Goal: Check status: Check status

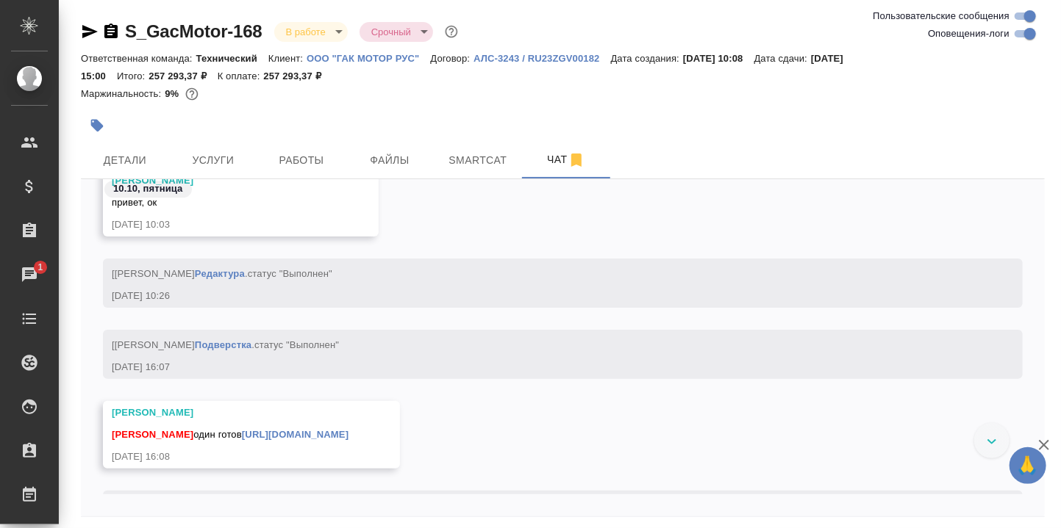
scroll to position [54651, 0]
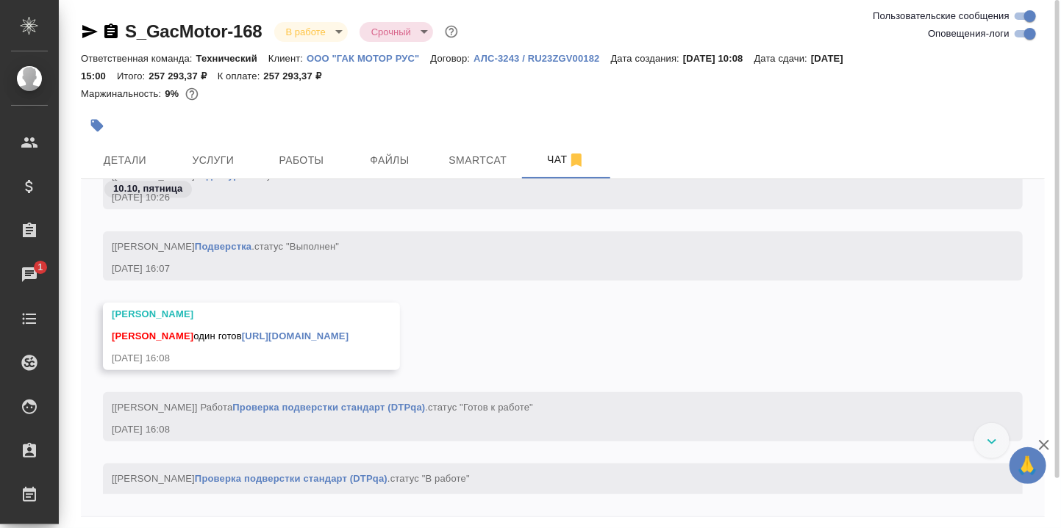
click at [348, 334] on link "[URL][DOMAIN_NAME]" at bounding box center [295, 336] width 107 height 11
click at [126, 166] on span "Детали" at bounding box center [125, 160] width 71 height 18
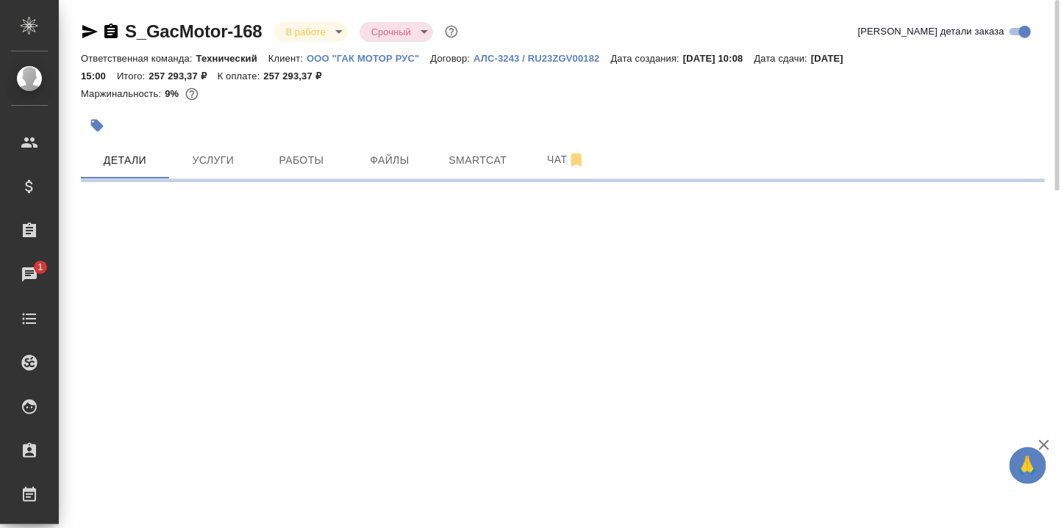
select select "RU"
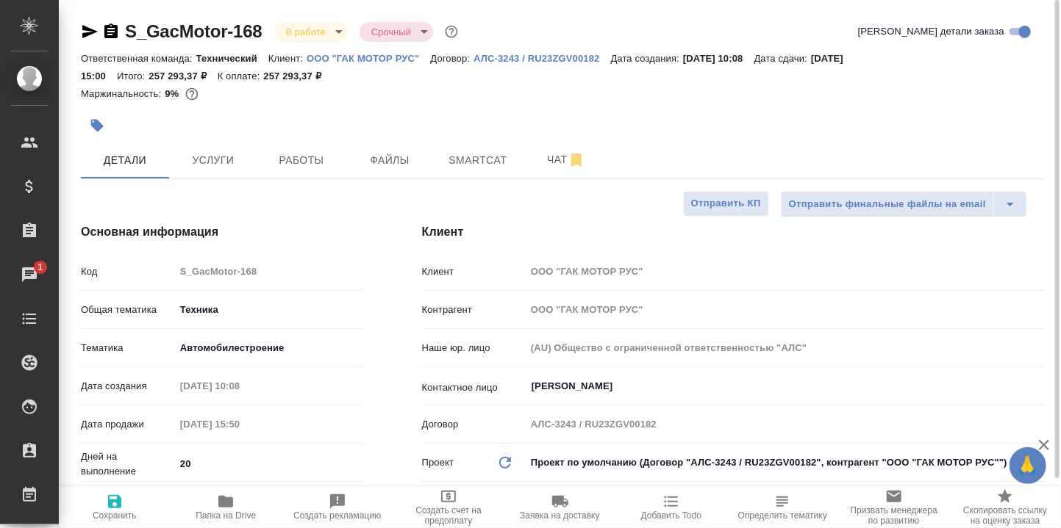
type textarea "x"
click at [221, 501] on icon "button" at bounding box center [225, 502] width 15 height 12
type textarea "x"
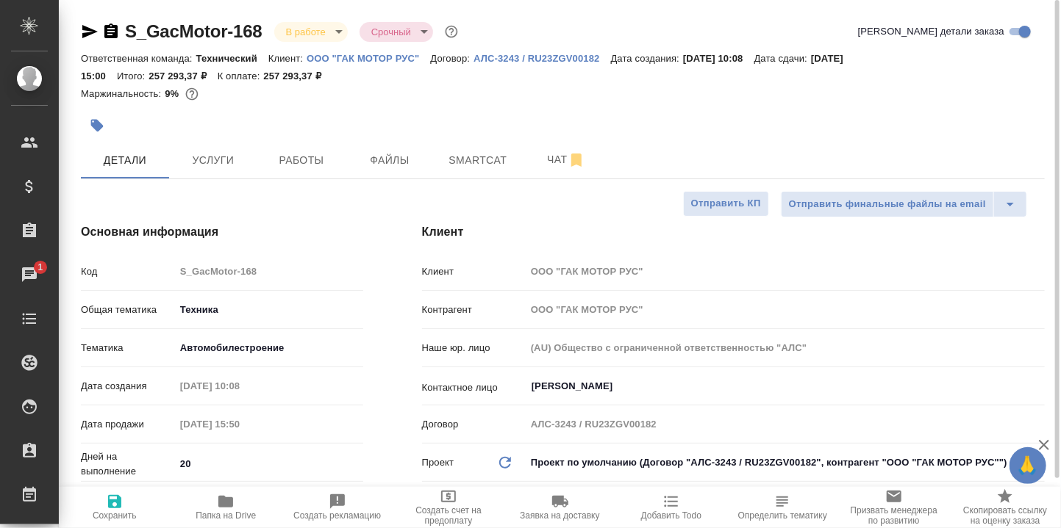
type textarea "x"
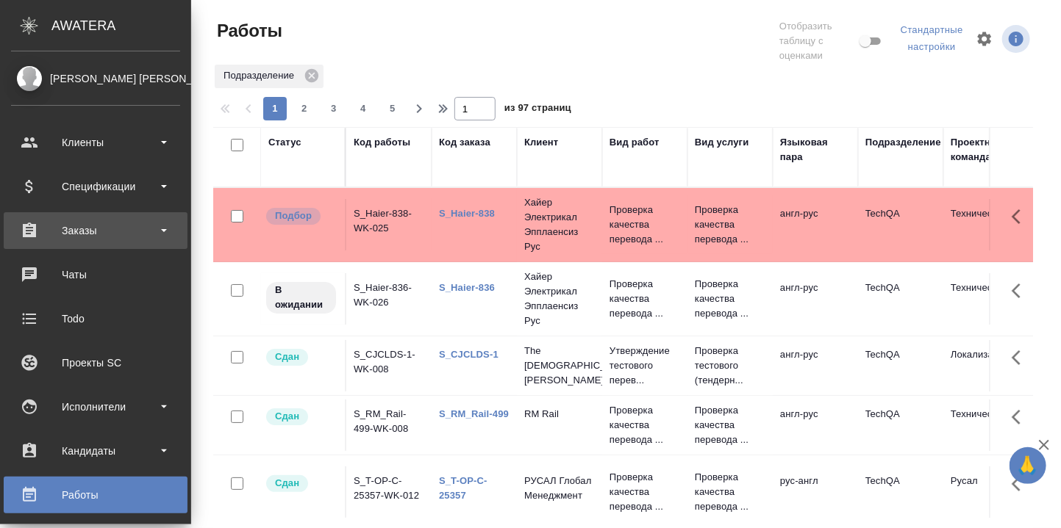
click at [73, 232] on div "Заказы" at bounding box center [95, 231] width 169 height 22
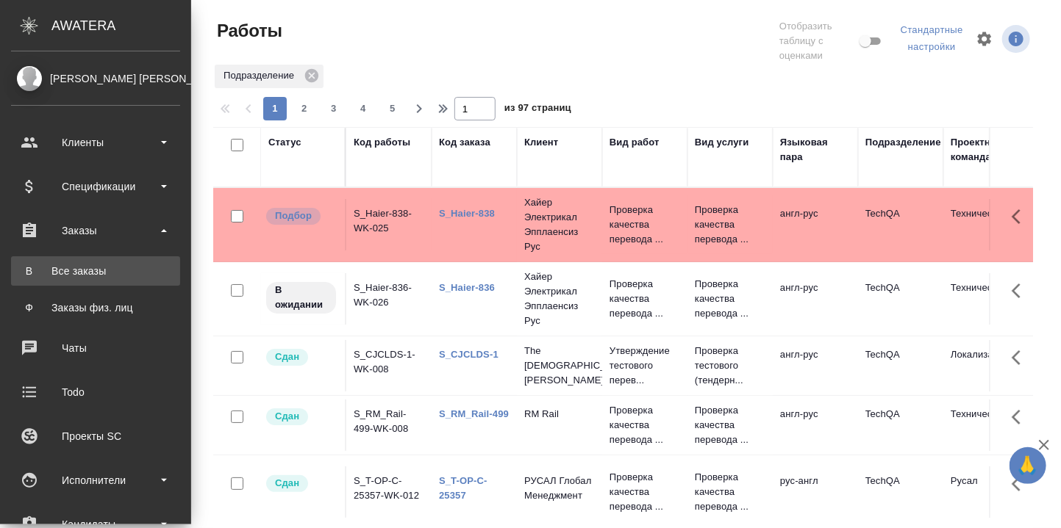
click at [76, 270] on div "Все заказы" at bounding box center [95, 271] width 154 height 15
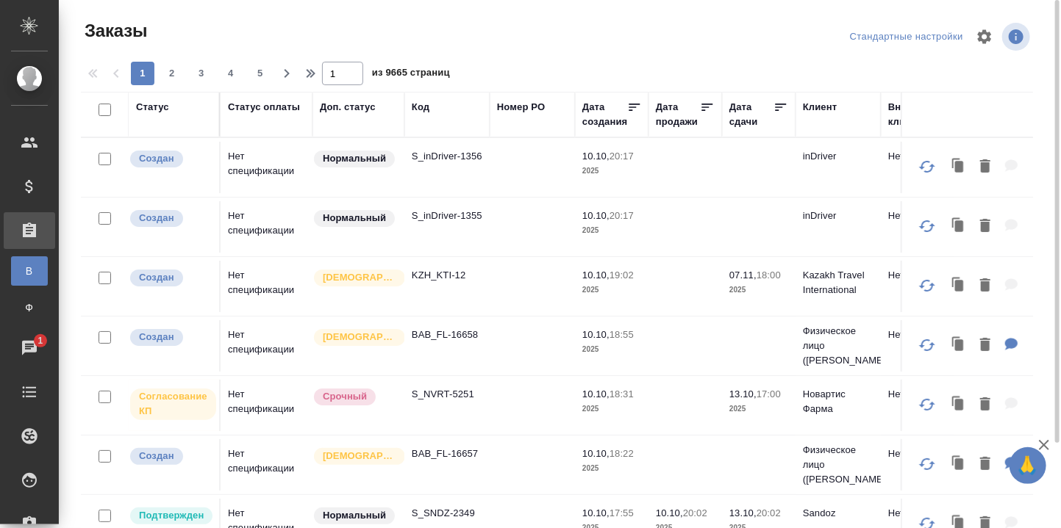
click at [420, 111] on div "Код" at bounding box center [421, 107] width 18 height 15
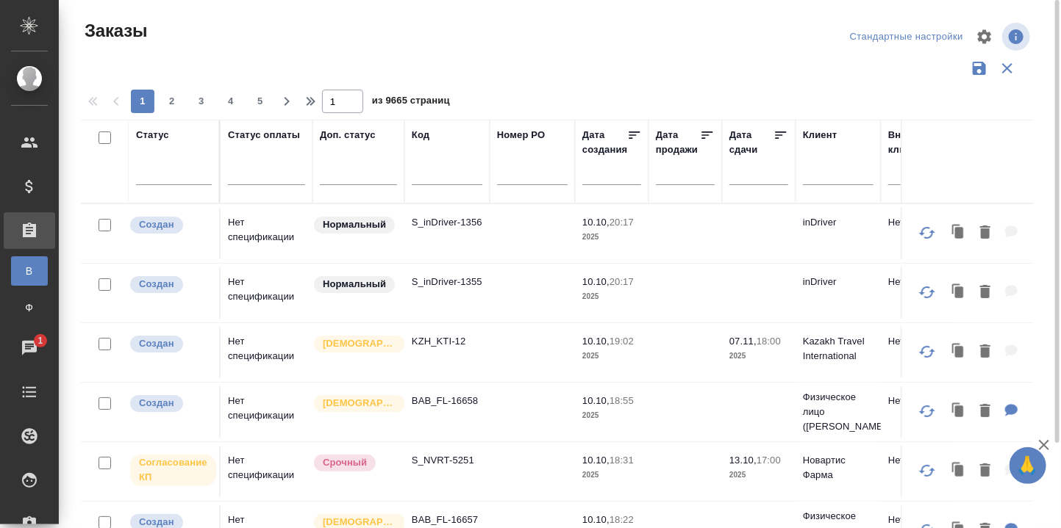
click at [427, 179] on input "text" at bounding box center [447, 176] width 71 height 18
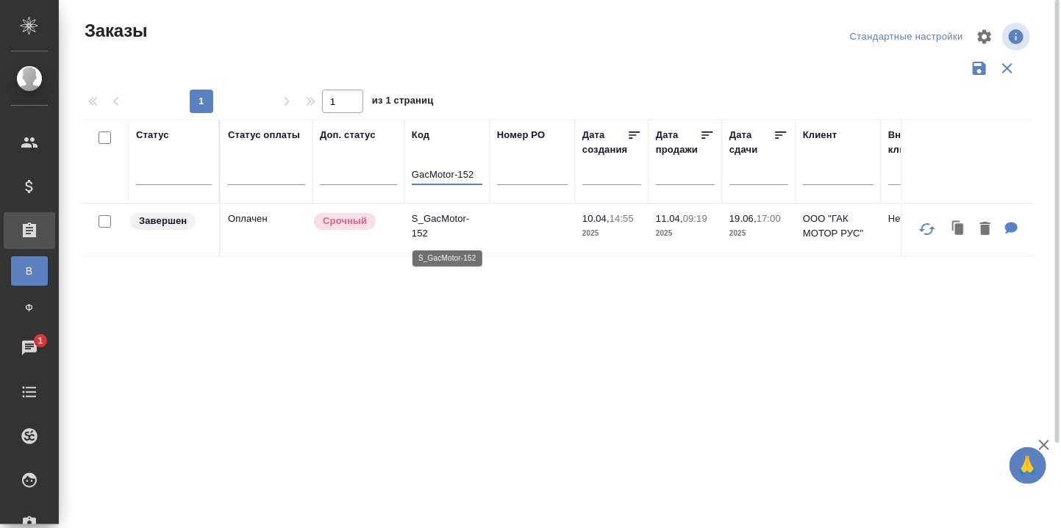
type input "GacMotor-152"
click at [452, 218] on p "S_GacMotor-152" at bounding box center [447, 226] width 71 height 29
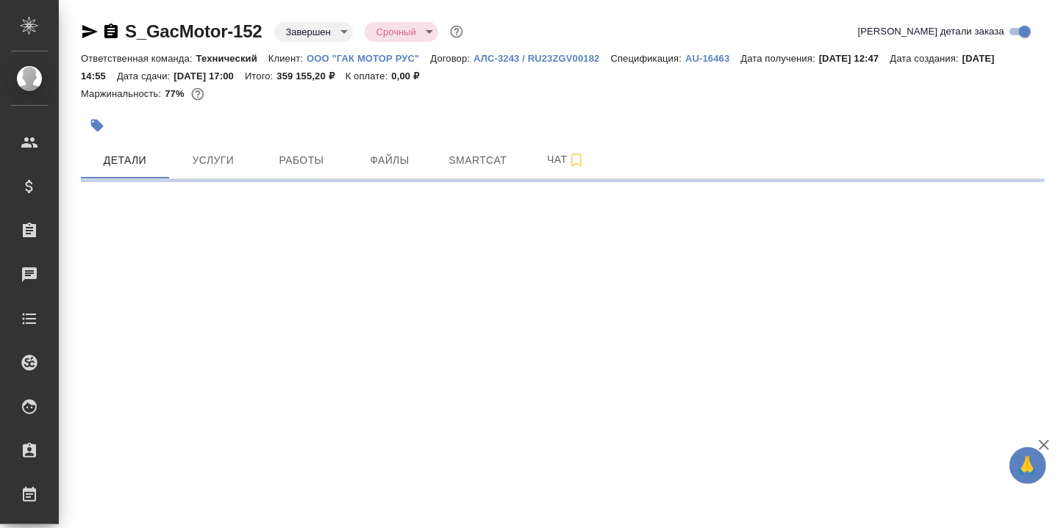
select select "RU"
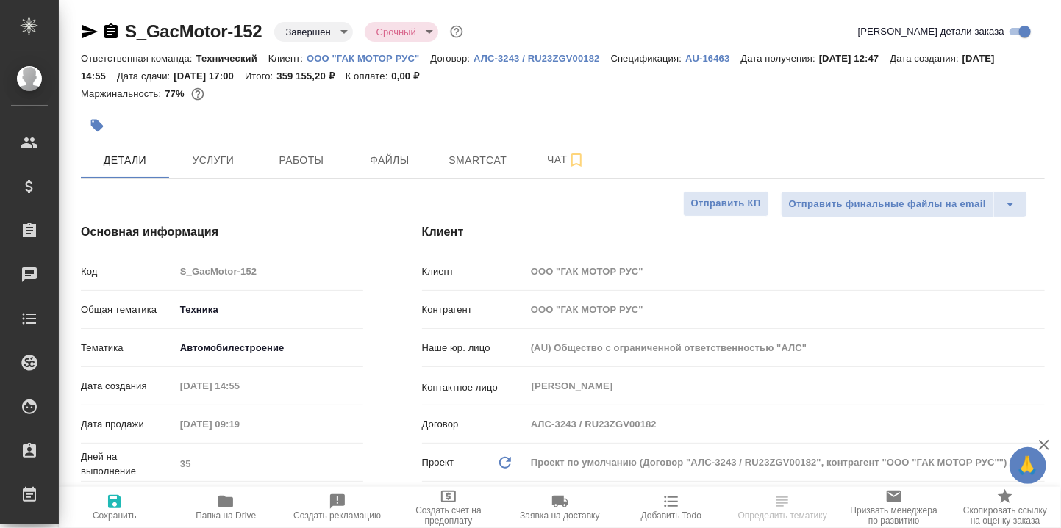
type textarea "x"
click at [226, 508] on icon "button" at bounding box center [226, 502] width 18 height 18
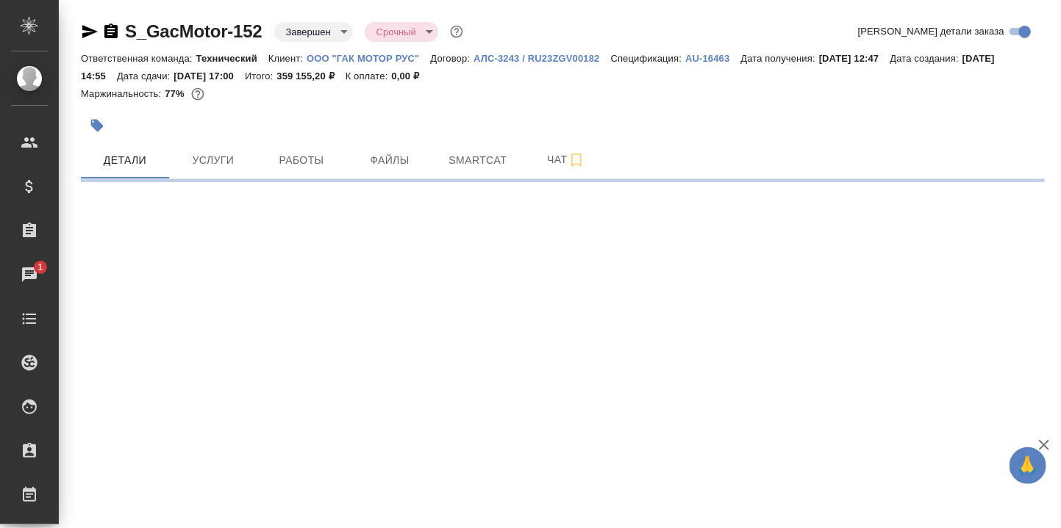
select select "RU"
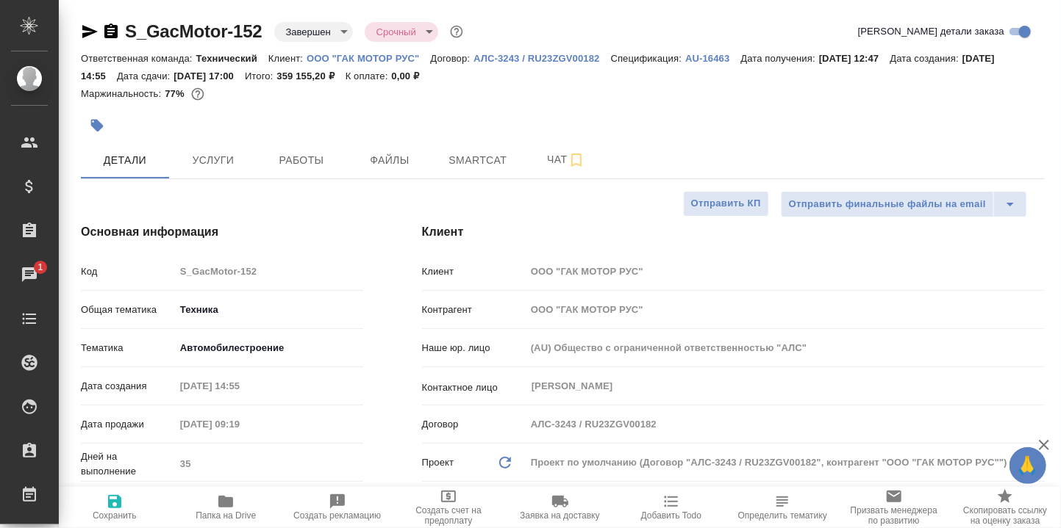
type textarea "x"
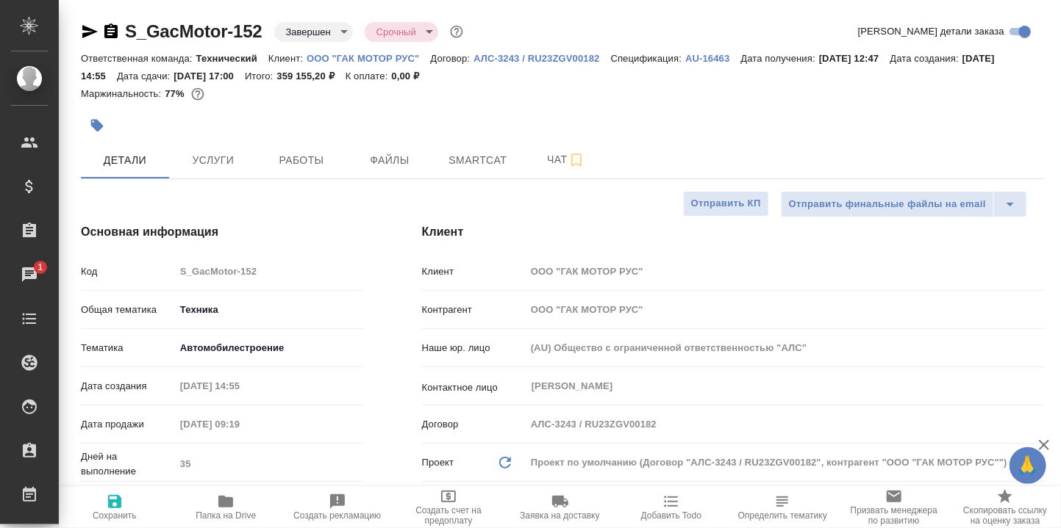
type textarea "x"
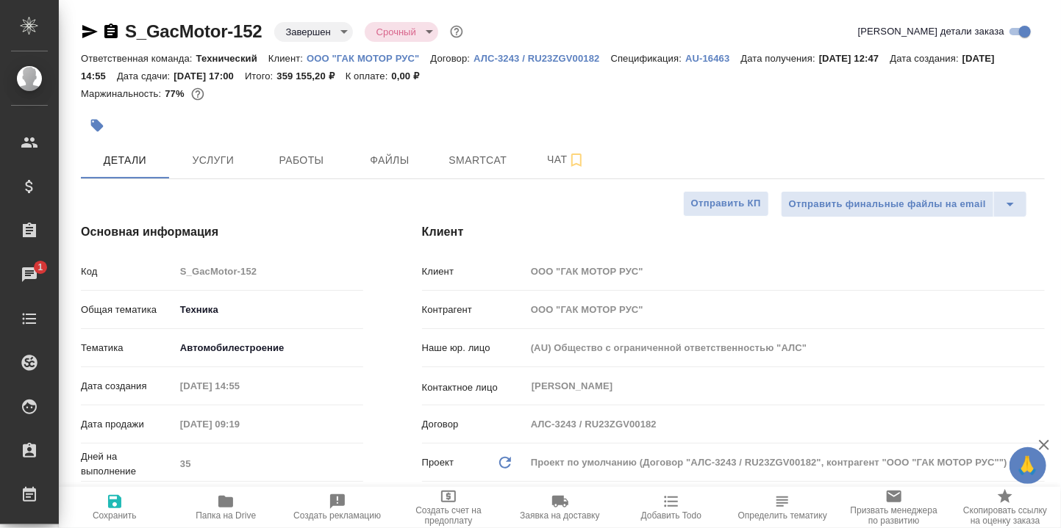
type textarea "x"
